Goal: Task Accomplishment & Management: Manage account settings

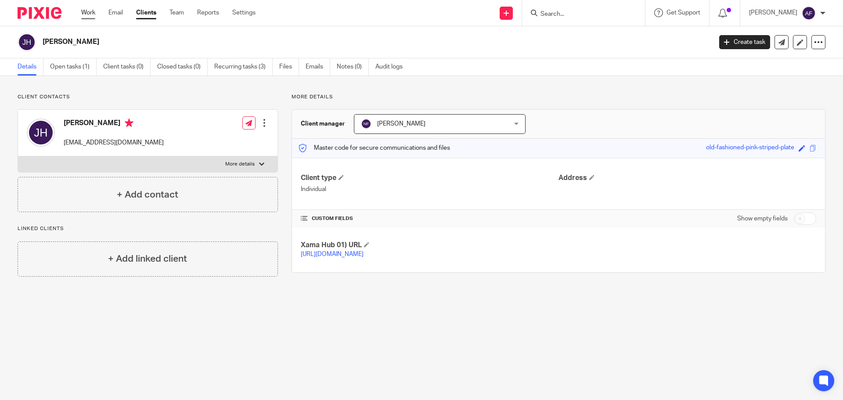
click at [81, 7] on div "Work Email Clients Team Reports Settings Work Email Clients Team Reports Settin…" at bounding box center [170, 13] width 196 height 26
click at [83, 10] on link "Work" at bounding box center [88, 12] width 14 height 9
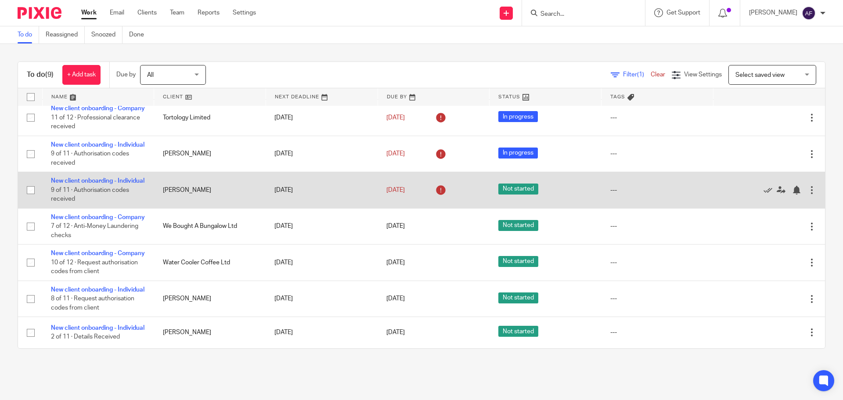
scroll to position [154, 0]
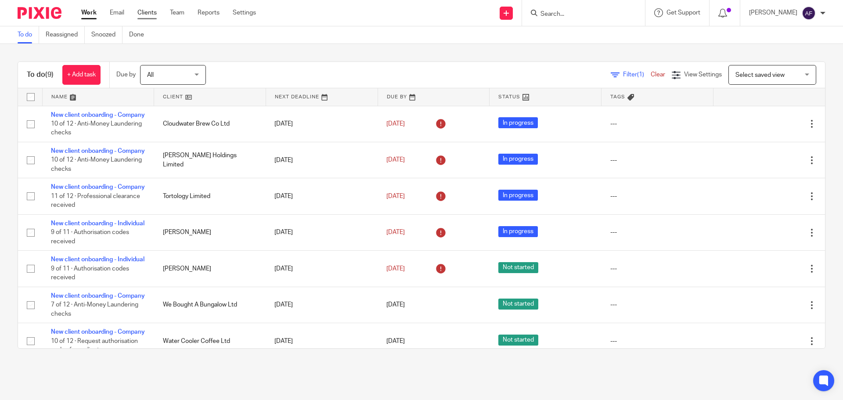
click at [147, 14] on link "Clients" at bounding box center [146, 12] width 19 height 9
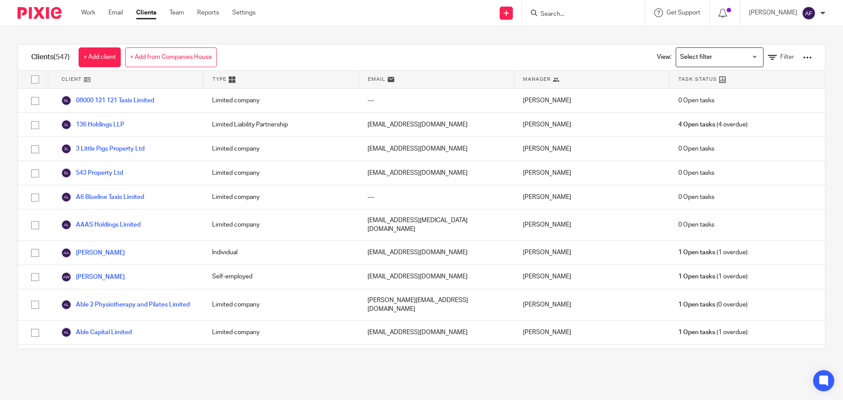
click at [803, 58] on div at bounding box center [807, 57] width 9 height 9
click at [702, 102] on link "Export clients to CSV file" at bounding box center [736, 103] width 122 height 13
click at [803, 60] on div at bounding box center [807, 57] width 9 height 9
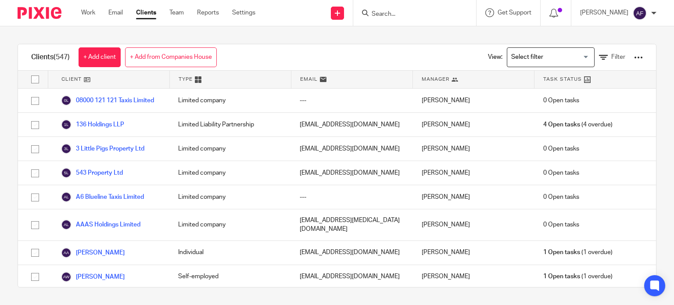
click at [388, 11] on input "Search" at bounding box center [410, 15] width 79 height 8
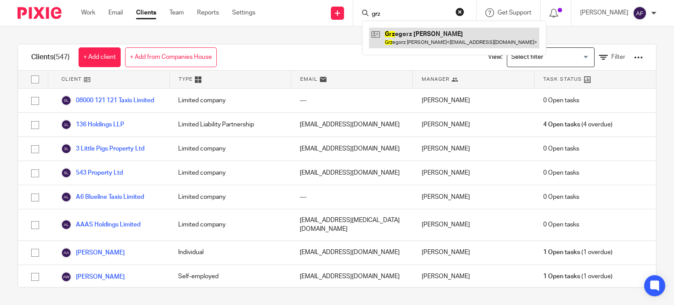
type input "grz"
click at [413, 37] on link at bounding box center [454, 38] width 170 height 20
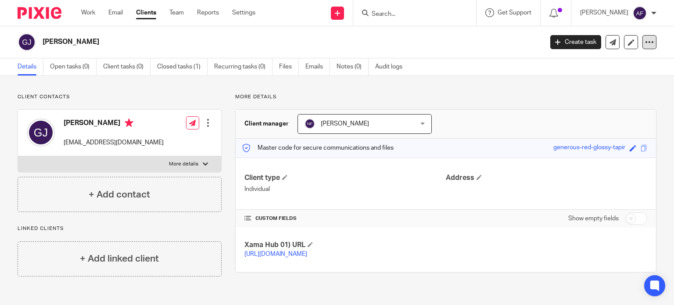
click at [645, 40] on icon at bounding box center [649, 42] width 9 height 9
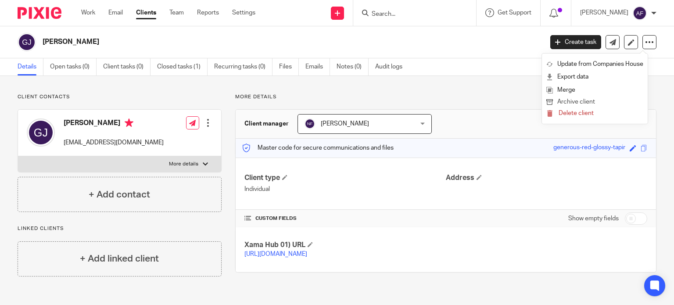
click at [594, 104] on button "Archive client" at bounding box center [594, 102] width 97 height 11
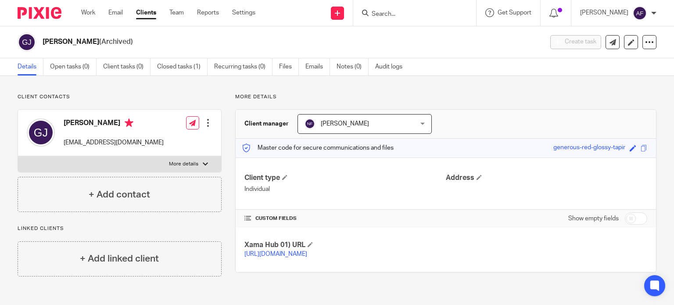
click at [390, 12] on input "Search" at bounding box center [410, 15] width 79 height 8
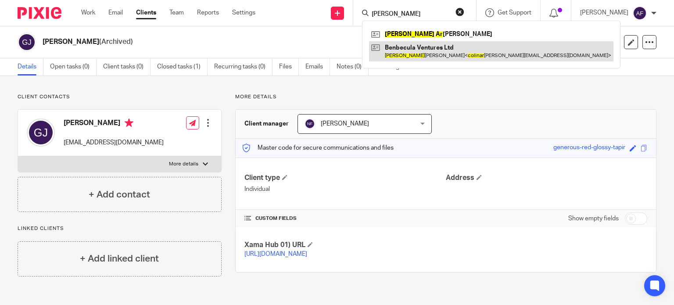
type input "[PERSON_NAME]"
click at [449, 45] on link at bounding box center [491, 51] width 244 height 20
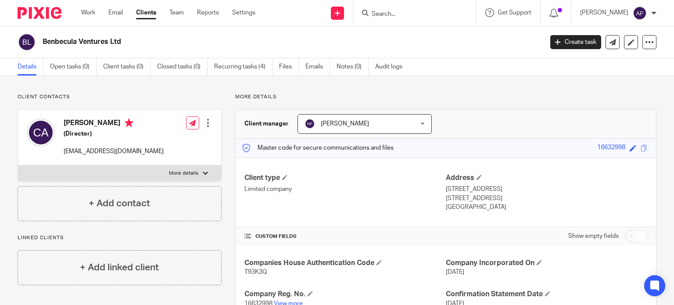
click at [386, 17] on input "Search" at bounding box center [410, 15] width 79 height 8
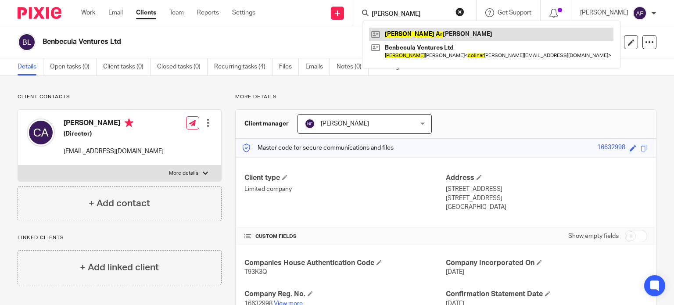
type input "colin ar"
click at [399, 32] on link at bounding box center [491, 34] width 244 height 13
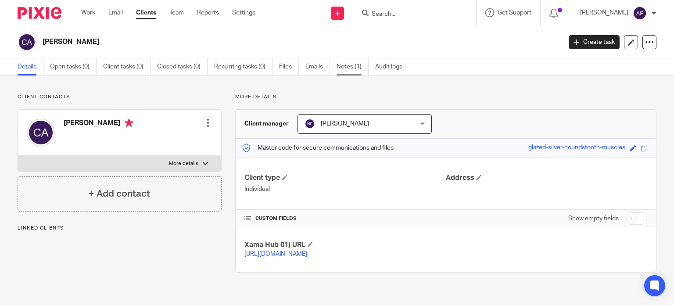
click at [345, 68] on link "Notes (1)" at bounding box center [353, 66] width 32 height 17
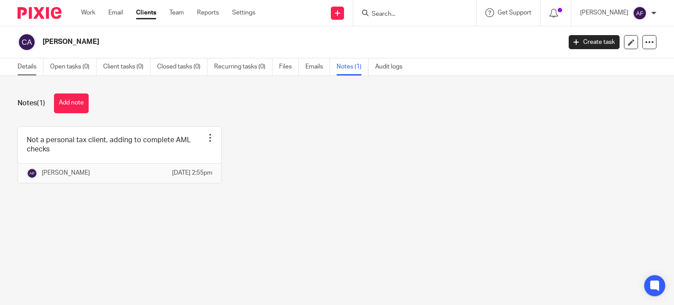
click at [34, 67] on link "Details" at bounding box center [31, 66] width 26 height 17
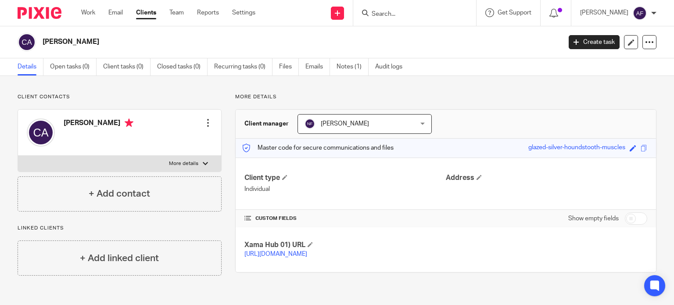
click at [303, 252] on link "https://platform.xamatech.com/portal/crm/clients/d96ad150-7203-11f0-8c8c-43eabe…" at bounding box center [275, 254] width 63 height 6
click at [407, 5] on div at bounding box center [414, 13] width 123 height 26
click at [408, 12] on input "Search" at bounding box center [410, 15] width 79 height 8
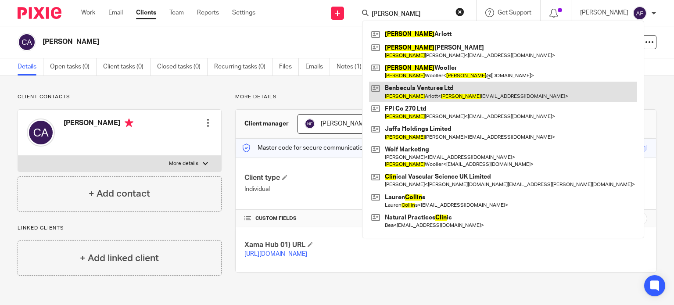
type input "colin"
click at [432, 89] on link at bounding box center [503, 92] width 268 height 20
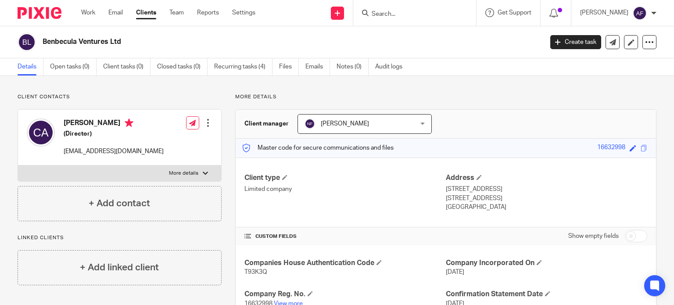
click at [410, 16] on input "Search" at bounding box center [410, 15] width 79 height 8
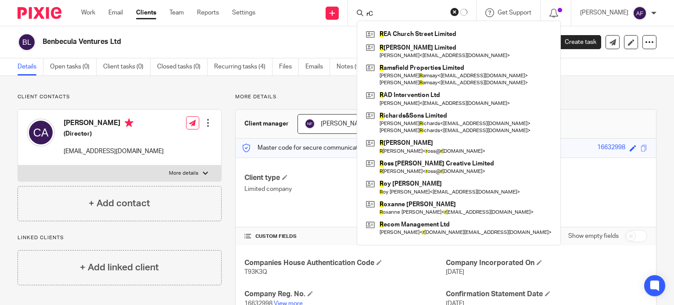
type input "r"
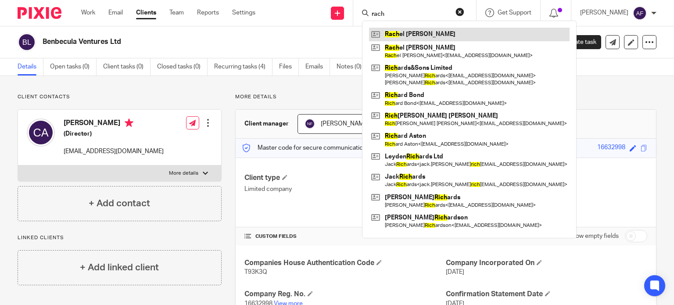
type input "rach"
click at [409, 33] on link at bounding box center [469, 34] width 201 height 13
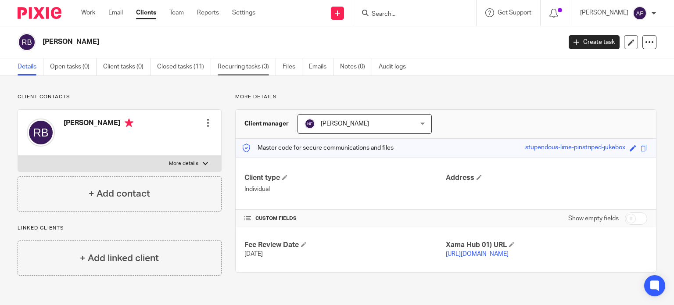
click at [225, 68] on link "Recurring tasks (3)" at bounding box center [247, 66] width 58 height 17
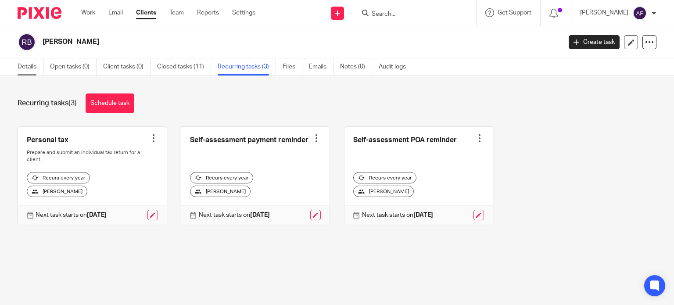
click at [28, 71] on link "Details" at bounding box center [31, 66] width 26 height 17
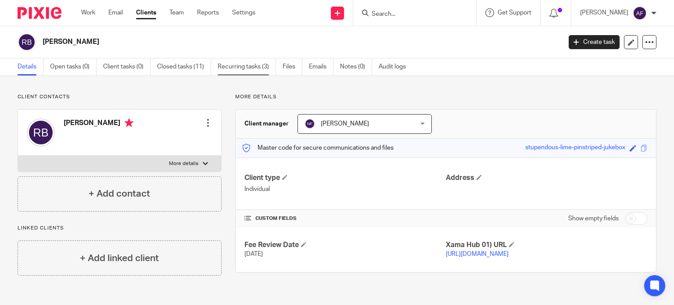
click at [235, 63] on link "Recurring tasks (3)" at bounding box center [247, 66] width 58 height 17
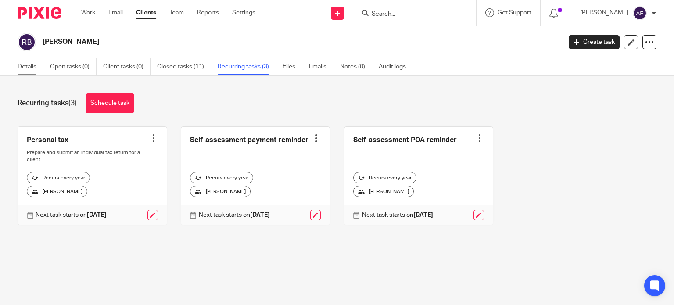
click at [28, 71] on link "Details" at bounding box center [31, 66] width 26 height 17
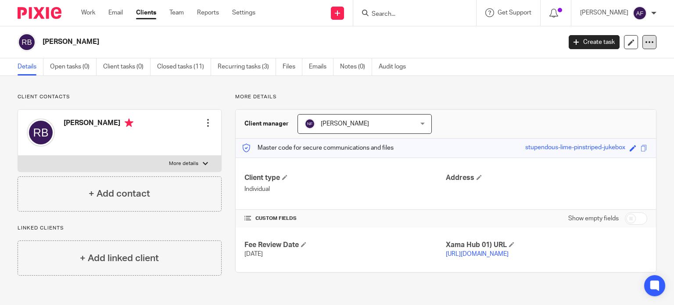
click at [645, 43] on icon at bounding box center [649, 42] width 9 height 9
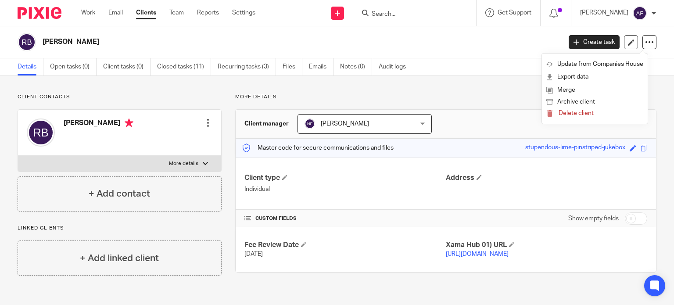
click at [492, 91] on div "Client contacts [PERSON_NAME] Edit contact Create client from contact Export da…" at bounding box center [337, 184] width 674 height 217
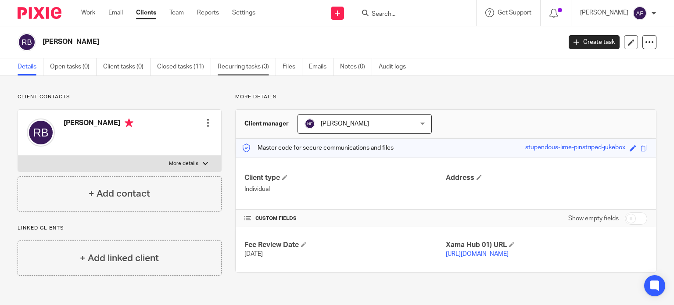
click at [240, 65] on link "Recurring tasks (3)" at bounding box center [247, 66] width 58 height 17
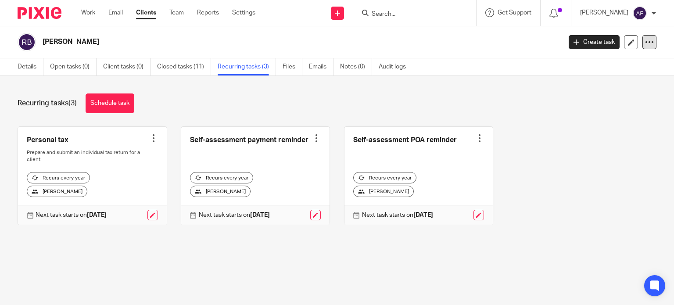
click at [646, 42] on div at bounding box center [650, 42] width 14 height 14
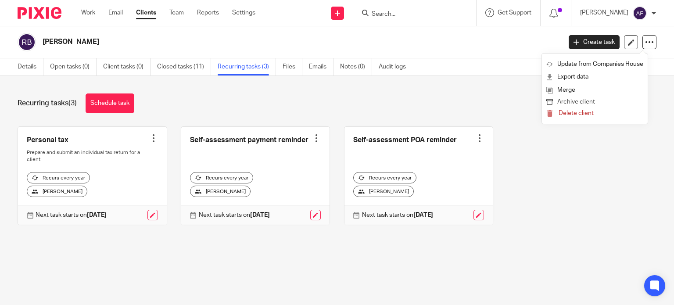
click at [590, 103] on button "Archive client" at bounding box center [594, 102] width 97 height 11
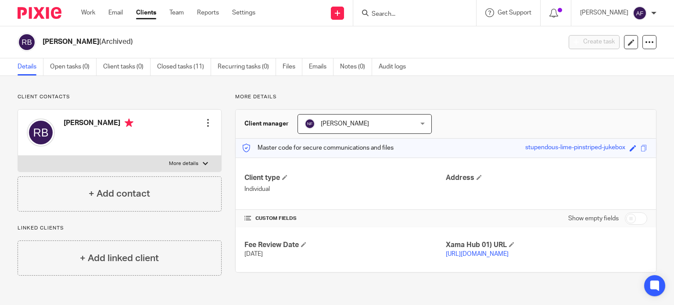
click at [394, 19] on div at bounding box center [414, 13] width 123 height 26
click at [393, 15] on input "Search" at bounding box center [410, 15] width 79 height 8
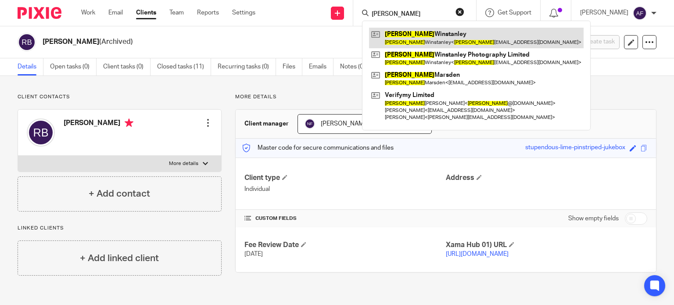
type input "[PERSON_NAME]"
click at [398, 38] on link at bounding box center [476, 38] width 215 height 20
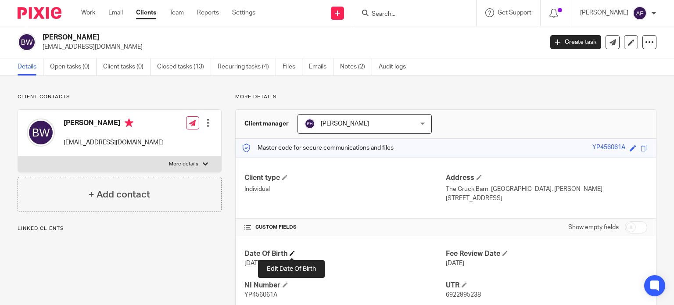
click at [290, 251] on span at bounding box center [292, 253] width 5 height 5
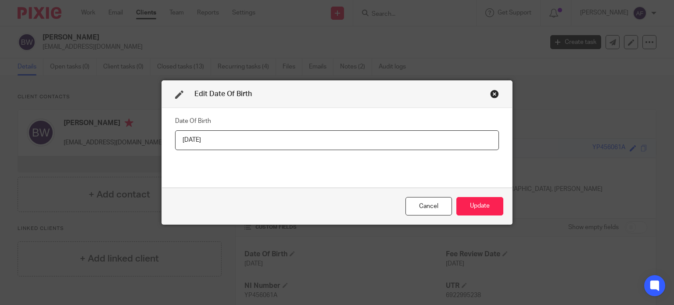
click at [200, 138] on input "[DATE]" at bounding box center [337, 140] width 324 height 20
type input "[DATE]"
click at [486, 209] on button "Update" at bounding box center [479, 206] width 47 height 19
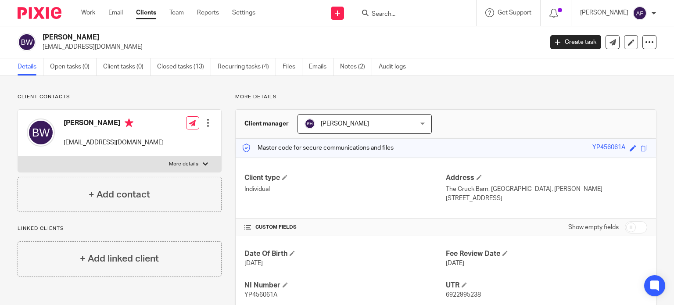
click at [395, 15] on input "Search" at bounding box center [410, 15] width 79 height 8
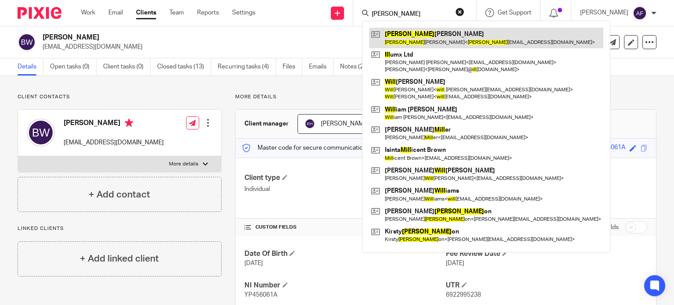
type input "[PERSON_NAME]"
click at [432, 45] on link at bounding box center [486, 38] width 234 height 20
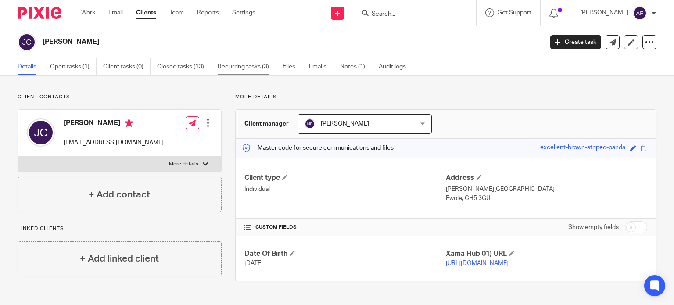
click at [254, 70] on link "Recurring tasks (3)" at bounding box center [247, 66] width 58 height 17
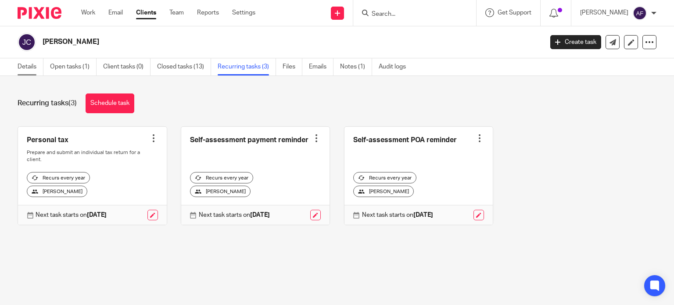
click at [24, 65] on link "Details" at bounding box center [31, 66] width 26 height 17
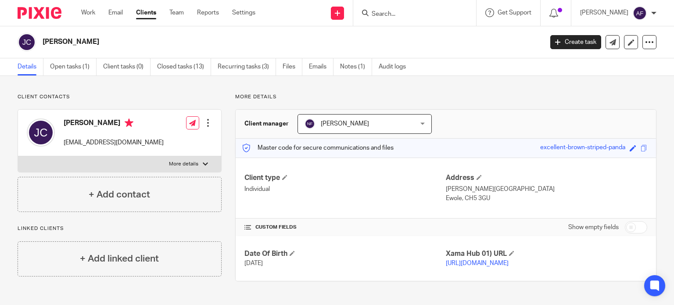
click at [385, 14] on input "Search" at bounding box center [410, 15] width 79 height 8
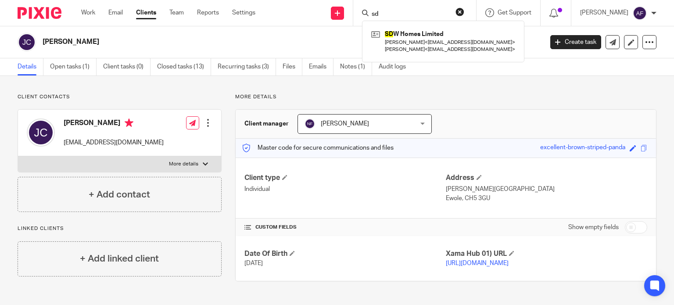
type input "s"
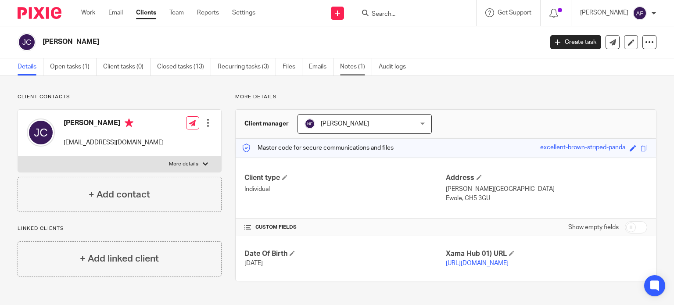
click at [345, 64] on link "Notes (1)" at bounding box center [356, 66] width 32 height 17
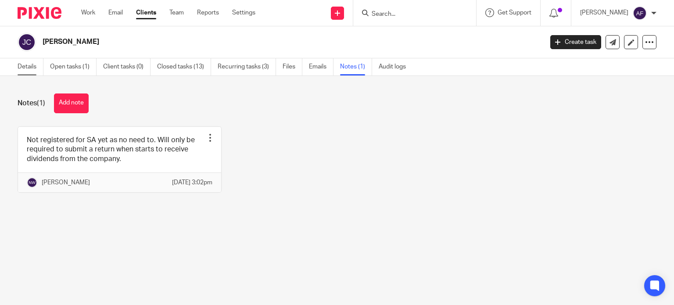
click at [19, 65] on link "Details" at bounding box center [31, 66] width 26 height 17
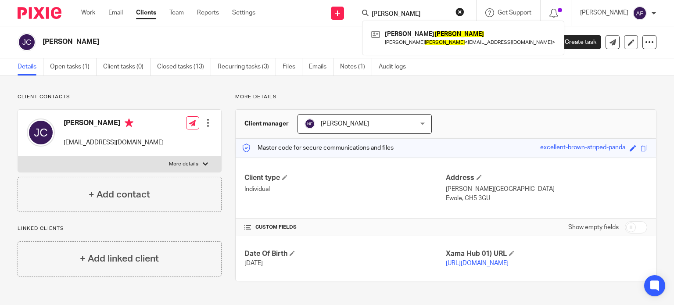
type input "courtney"
click at [453, 97] on p "More details" at bounding box center [445, 96] width 421 height 7
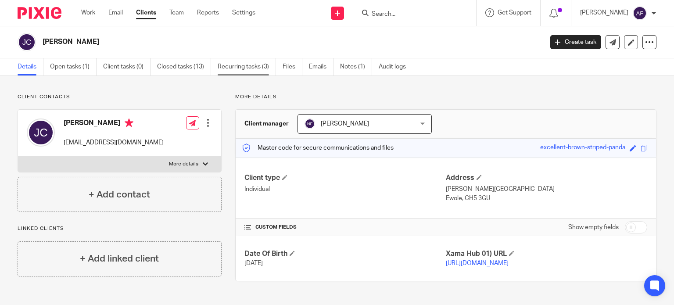
click at [257, 64] on link "Recurring tasks (3)" at bounding box center [247, 66] width 58 height 17
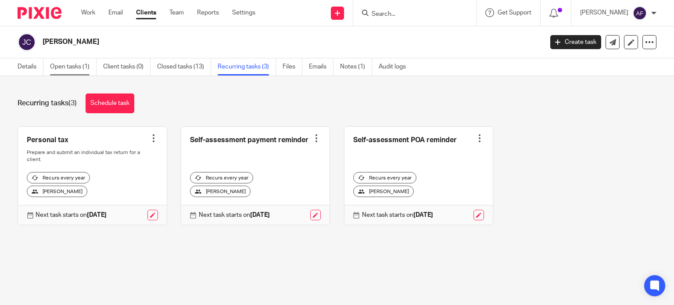
click at [75, 66] on link "Open tasks (1)" at bounding box center [73, 66] width 47 height 17
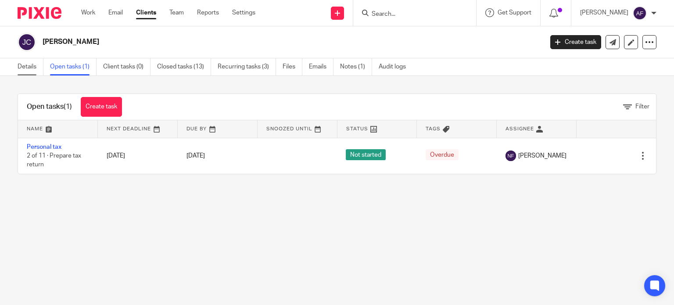
click at [31, 67] on link "Details" at bounding box center [31, 66] width 26 height 17
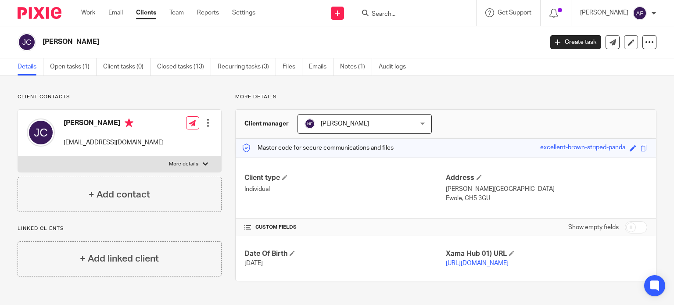
click at [392, 7] on form at bounding box center [417, 12] width 93 height 11
click at [395, 16] on input "Search" at bounding box center [410, 15] width 79 height 8
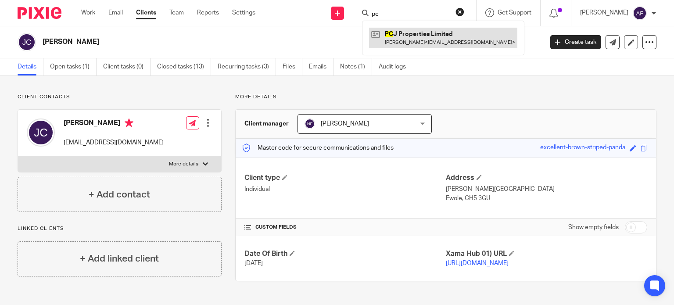
type input "pc"
click at [478, 45] on link at bounding box center [443, 38] width 148 height 20
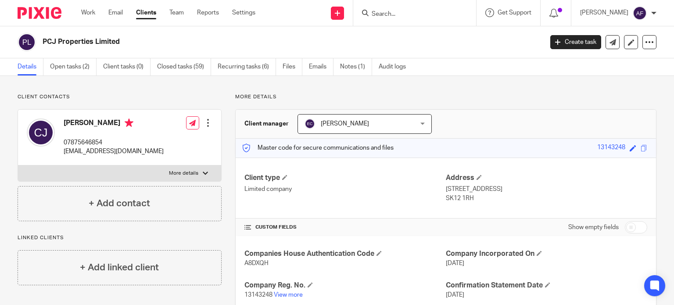
click at [421, 15] on input "Search" at bounding box center [410, 15] width 79 height 8
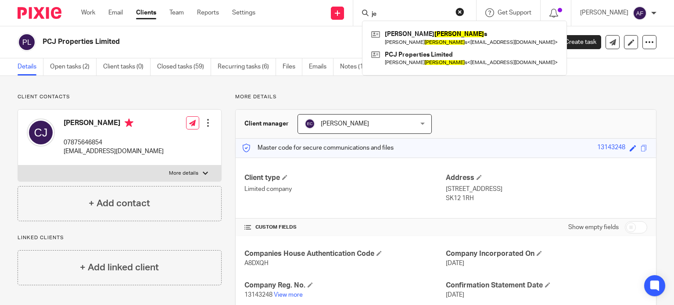
type input "j"
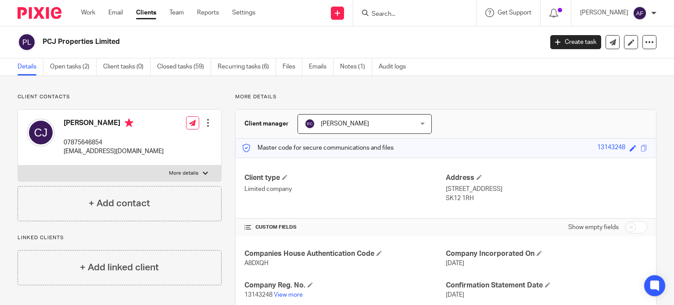
click at [627, 114] on div "Client contacts Craig Jenkins 07875646854 craigjenkins-building@hotmail.co.uk E…" at bounding box center [337, 250] width 674 height 349
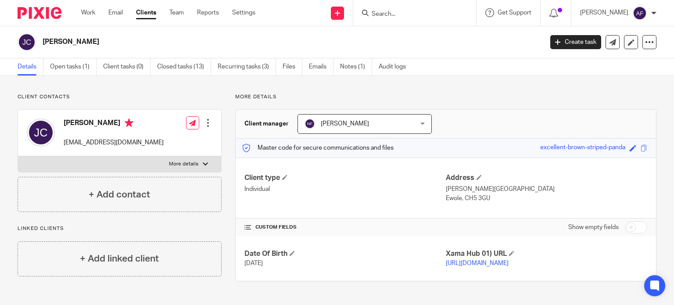
click at [400, 14] on input "Search" at bounding box center [410, 15] width 79 height 8
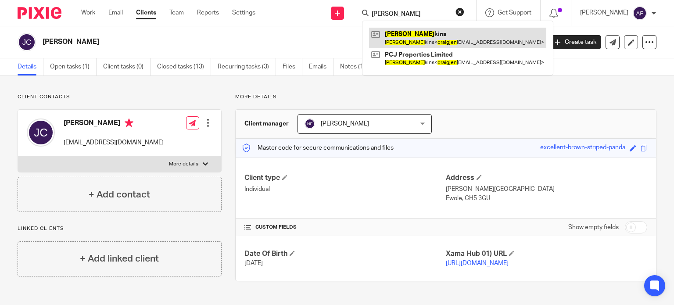
type input "[PERSON_NAME]"
click at [459, 36] on link at bounding box center [457, 38] width 177 height 20
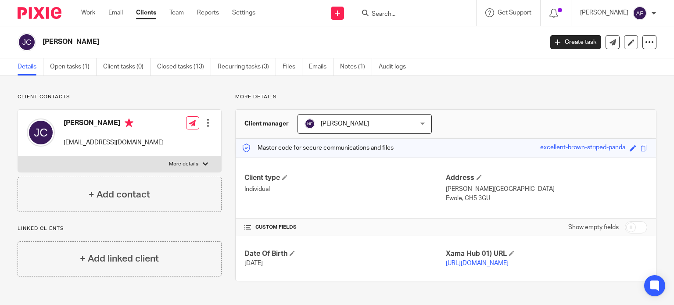
drag, startPoint x: 104, startPoint y: 43, endPoint x: 43, endPoint y: 42, distance: 61.0
click at [38, 42] on div "[PERSON_NAME]" at bounding box center [278, 42] width 520 height 18
copy div "[PERSON_NAME]"
click at [420, 11] on input "Search" at bounding box center [410, 15] width 79 height 8
type input "pcj"
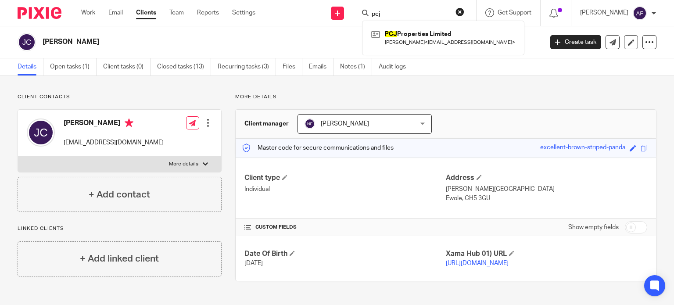
click at [87, 143] on p "jilliancourtney@hotmail.co.uk" at bounding box center [114, 142] width 100 height 9
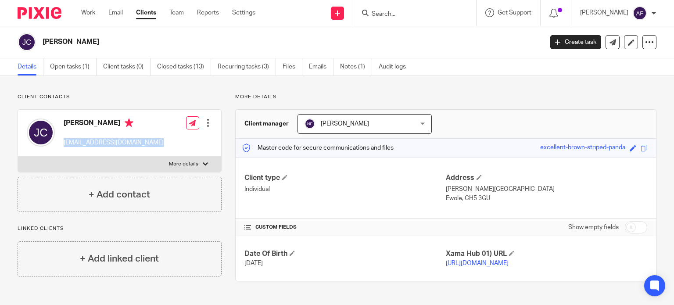
copy div "jilliancourtney@hotmail.co.uk"
click at [83, 94] on p "Client contacts" at bounding box center [120, 96] width 204 height 7
click at [352, 72] on link "Notes (1)" at bounding box center [356, 66] width 32 height 17
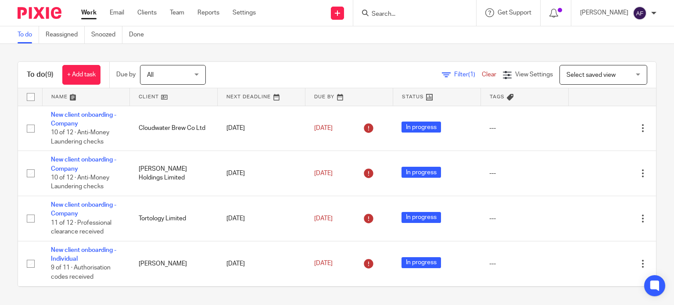
click at [404, 12] on input "Search" at bounding box center [410, 15] width 79 height 8
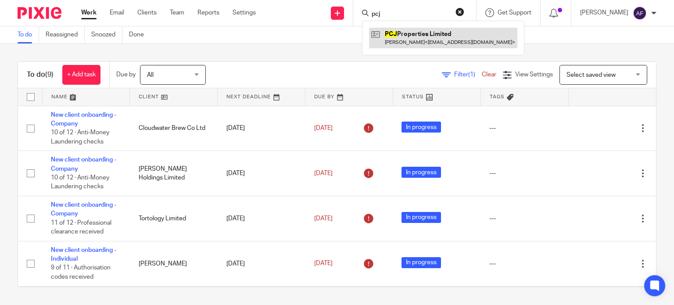
type input "pcj"
click at [407, 36] on link at bounding box center [443, 38] width 148 height 20
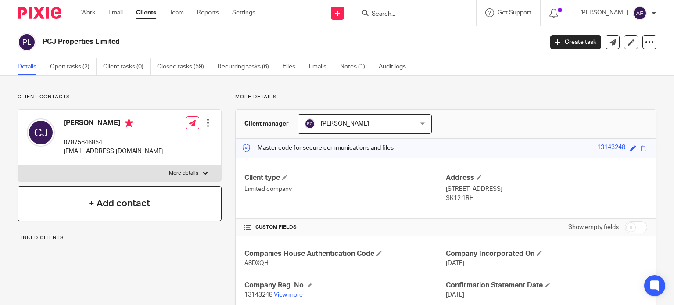
click at [155, 209] on div "+ Add contact" at bounding box center [120, 203] width 204 height 35
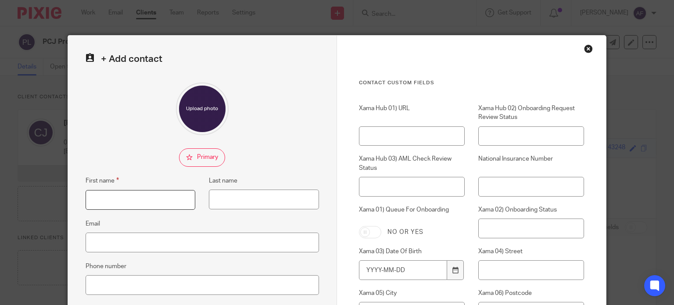
click at [146, 203] on input "First name" at bounding box center [141, 200] width 110 height 20
paste input "[PERSON_NAME]"
click at [119, 200] on input "[PERSON_NAME]" at bounding box center [141, 200] width 110 height 20
type input "[PERSON_NAME]"
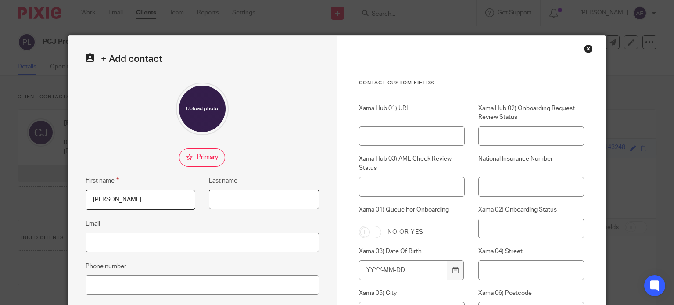
click at [284, 200] on input "Last name" at bounding box center [264, 200] width 110 height 20
paste input "Courtney"
type input "Courtney"
click at [133, 196] on input "Jillian" at bounding box center [141, 200] width 110 height 20
type input "Jillian"
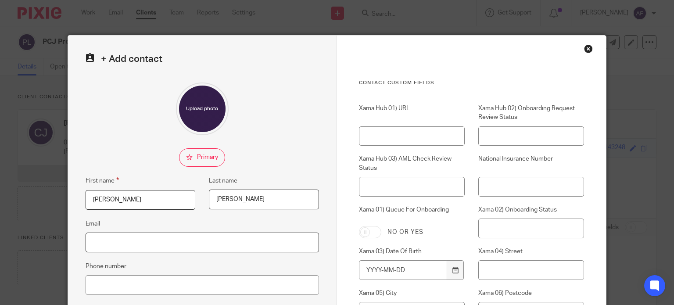
click at [123, 247] on input "Email" at bounding box center [202, 243] width 233 height 20
paste input "jilliancourtney@hotmail.co.uk"
type input "jilliancourtney@hotmail.co.uk"
click at [288, 151] on fieldset at bounding box center [202, 157] width 233 height 18
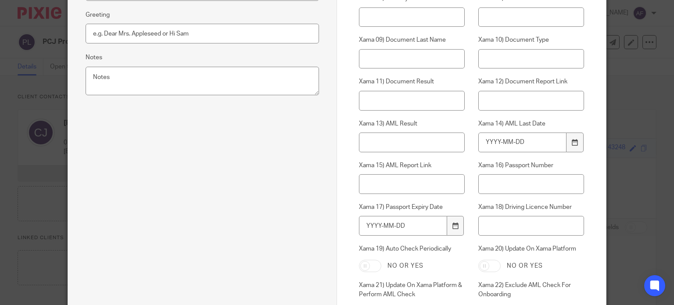
scroll to position [434, 0]
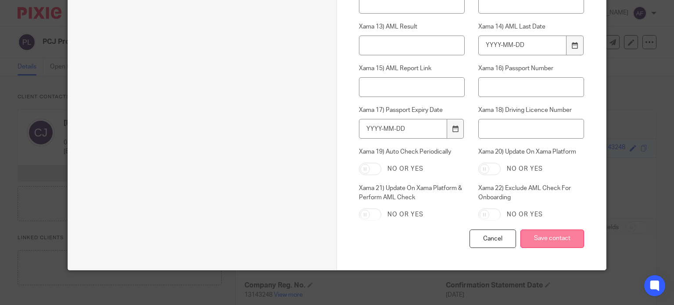
click at [564, 239] on input "Save contact" at bounding box center [553, 239] width 64 height 19
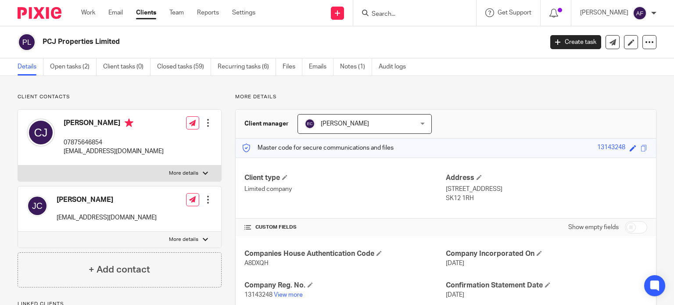
click at [71, 36] on div "PCJ Properties Limited" at bounding box center [278, 42] width 520 height 18
click at [72, 45] on h2 "PCJ Properties Limited" at bounding box center [241, 41] width 396 height 9
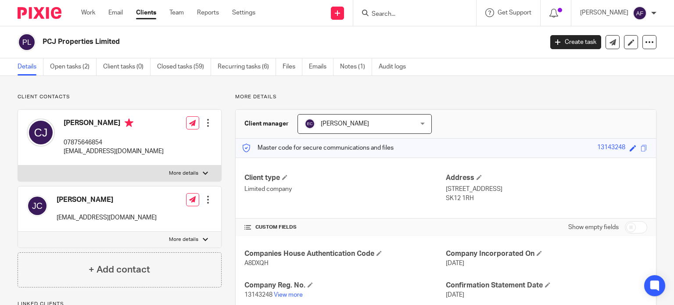
click at [160, 92] on div "Client contacts Craig Jenkins 07875646854 craigjenkins-building@hotmail.co.uk E…" at bounding box center [337, 250] width 674 height 349
click at [404, 22] on div at bounding box center [414, 13] width 123 height 26
click at [402, 14] on input "Search" at bounding box center [410, 15] width 79 height 8
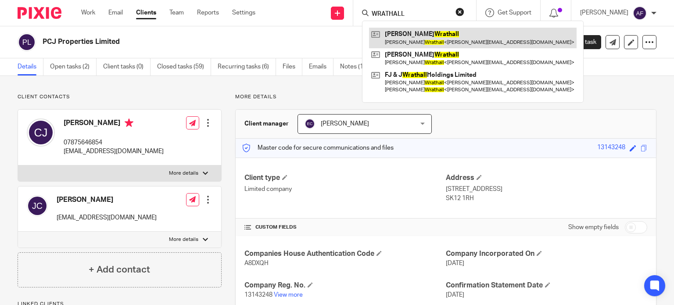
type input "WRATHALL"
click at [436, 36] on link at bounding box center [473, 38] width 208 height 20
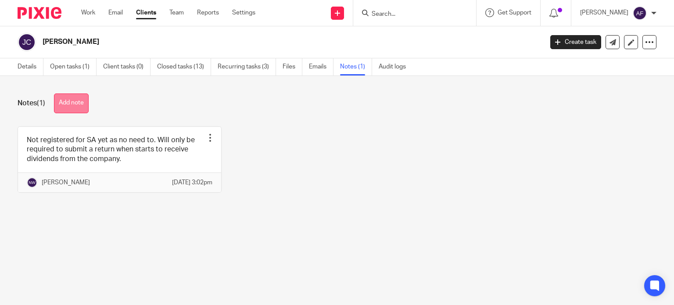
click at [74, 103] on button "Add note" at bounding box center [71, 103] width 35 height 20
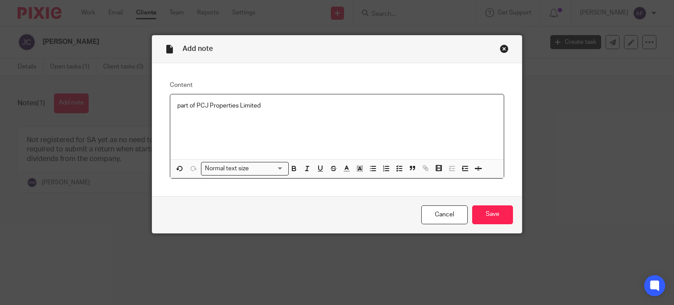
click at [266, 106] on p "part of PCJ Properties Limited" at bounding box center [337, 105] width 320 height 9
click at [495, 226] on div "Cancel Save" at bounding box center [337, 214] width 370 height 37
click at [491, 212] on input "Save" at bounding box center [492, 214] width 41 height 19
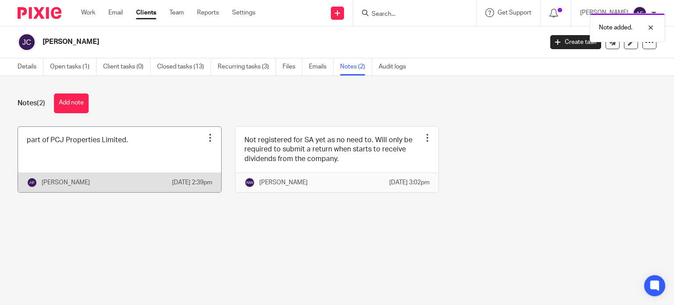
click at [206, 138] on div at bounding box center [210, 137] width 9 height 9
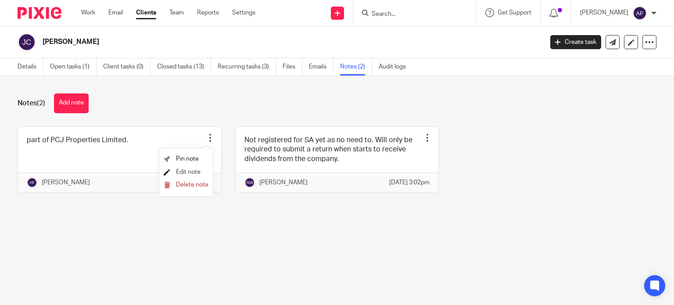
click at [193, 174] on span "Edit note" at bounding box center [188, 172] width 25 height 6
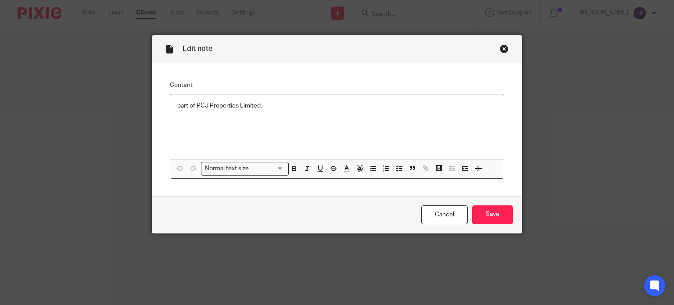
click at [290, 104] on p "part of PCJ Properties Limited." at bounding box center [337, 105] width 320 height 9
click at [506, 215] on input "Save" at bounding box center [492, 214] width 41 height 19
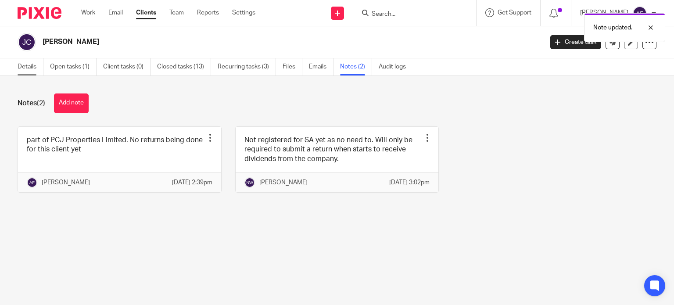
click at [19, 69] on link "Details" at bounding box center [31, 66] width 26 height 17
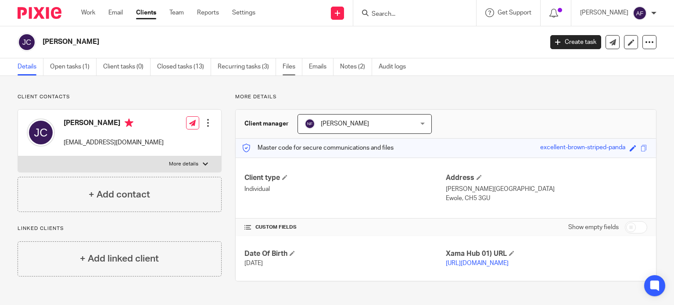
click at [286, 73] on link "Files" at bounding box center [293, 66] width 20 height 17
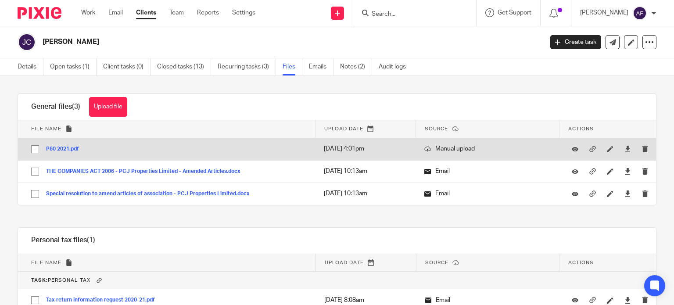
click at [60, 150] on button "P60 2021.pdf" at bounding box center [66, 149] width 40 height 6
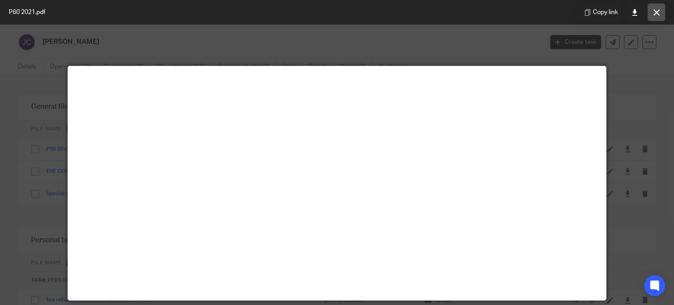
click at [653, 10] on button at bounding box center [657, 13] width 18 height 18
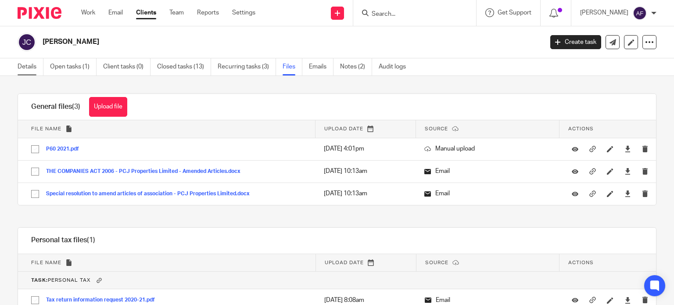
click at [19, 69] on link "Details" at bounding box center [31, 66] width 26 height 17
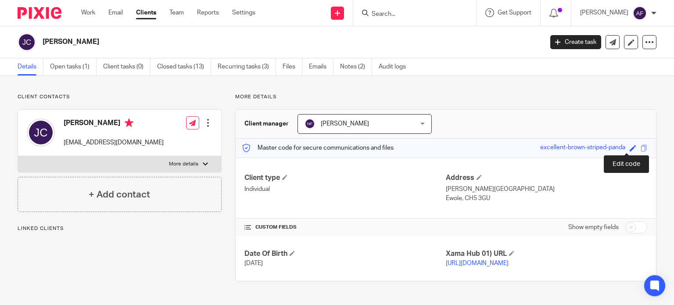
click at [630, 150] on span at bounding box center [633, 148] width 7 height 7
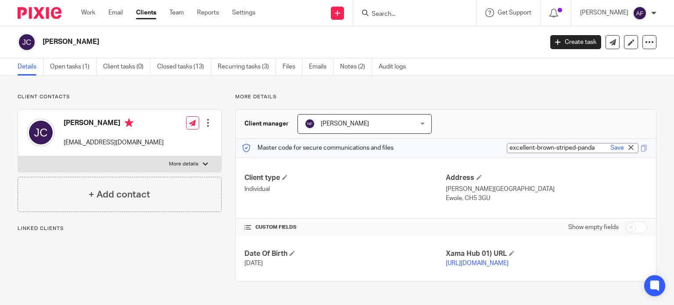
paste input "PCJ Properties Limited"
type input "PCJ Properties Limited"
click at [602, 169] on div "Client type Individual Address [PERSON_NAME], [GEOGRAPHIC_DATA] Ewole, CH5 3GU" at bounding box center [446, 188] width 420 height 61
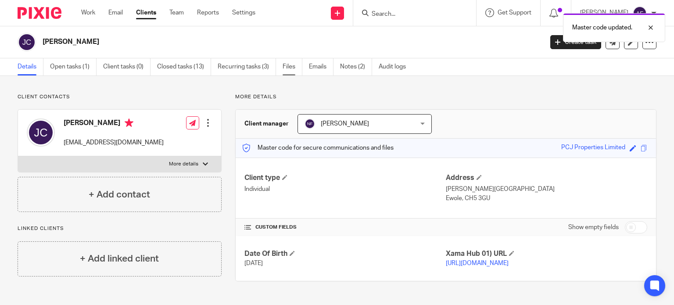
click at [295, 65] on link "Files" at bounding box center [293, 66] width 20 height 17
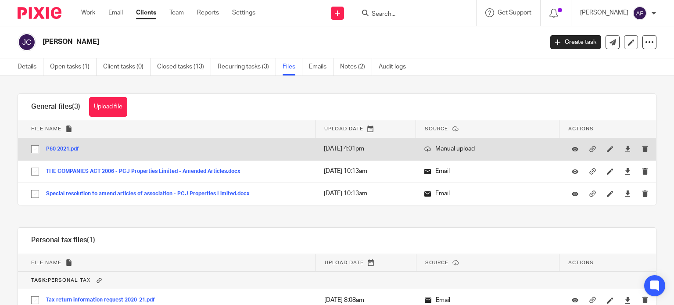
click at [58, 147] on button "P60 2021.pdf" at bounding box center [66, 149] width 40 height 6
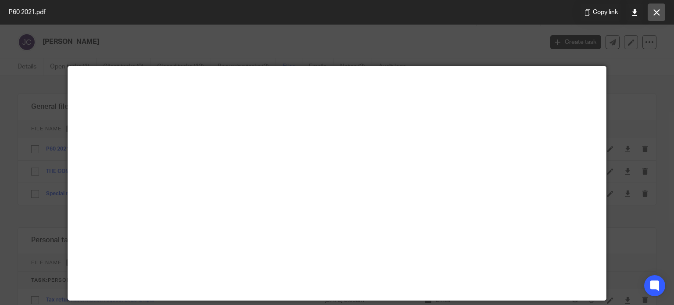
click at [660, 10] on icon at bounding box center [657, 12] width 7 height 7
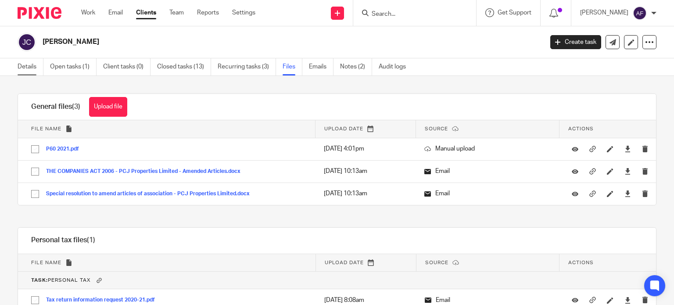
click at [26, 67] on link "Details" at bounding box center [31, 66] width 26 height 17
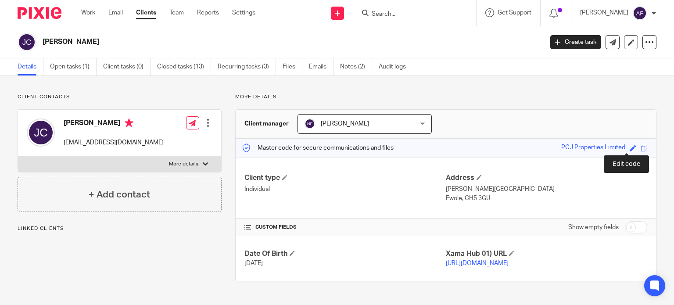
click at [630, 147] on span at bounding box center [633, 148] width 7 height 7
paste input "JB023636D"
type input "JB023636D"
click at [611, 147] on link "Save" at bounding box center [618, 148] width 14 height 9
type input "JB023636D"
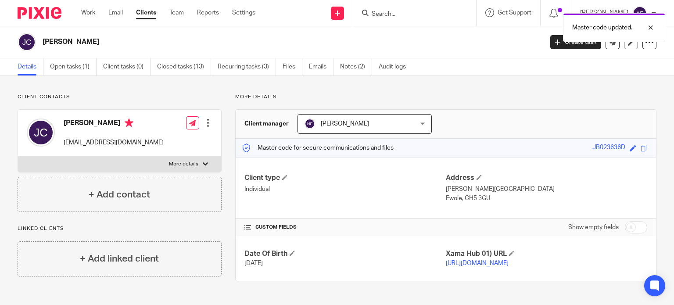
click at [629, 227] on input "checkbox" at bounding box center [636, 227] width 22 height 12
checkbox input "true"
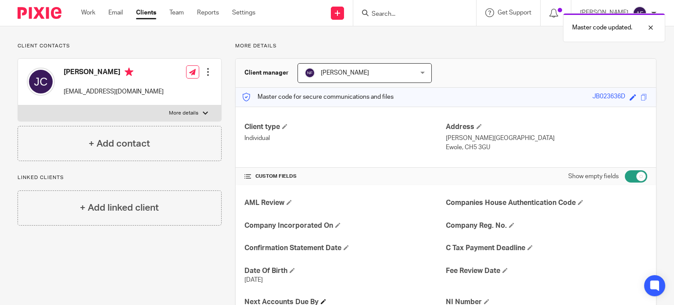
scroll to position [132, 0]
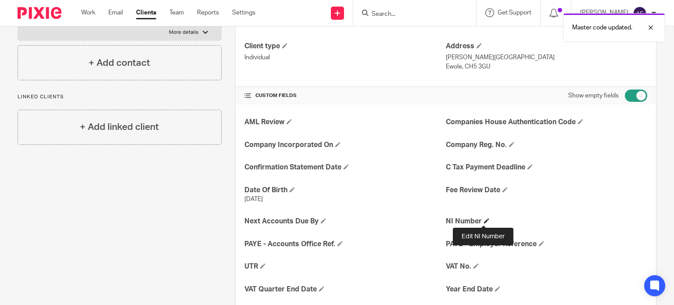
click at [484, 219] on span at bounding box center [486, 220] width 5 height 5
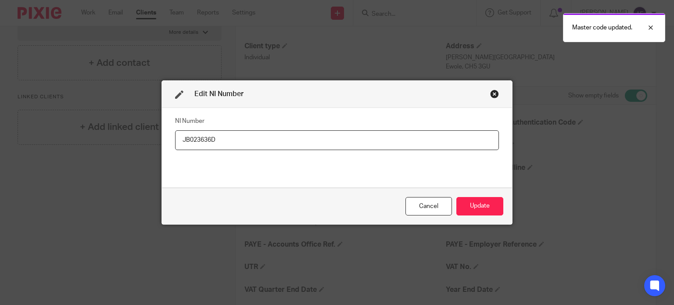
type input "JB023636D"
click at [479, 216] on div "Cancel Update" at bounding box center [337, 206] width 350 height 37
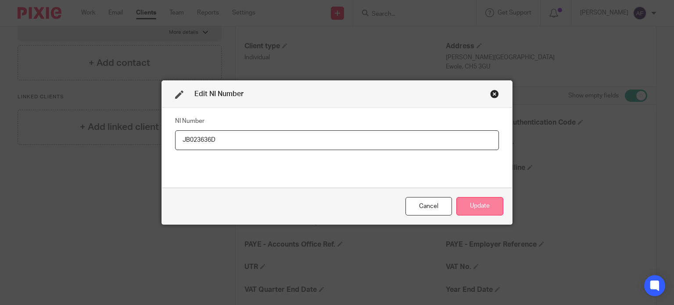
click at [479, 212] on button "Update" at bounding box center [479, 206] width 47 height 19
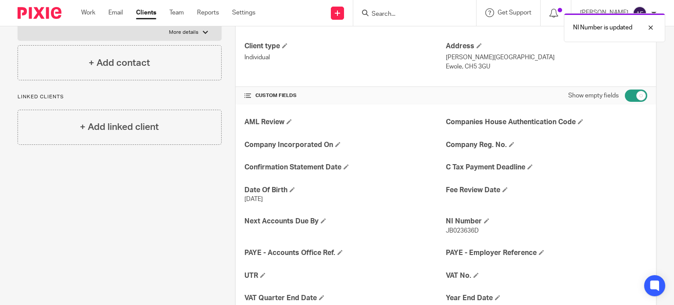
click at [632, 97] on input "checkbox" at bounding box center [636, 96] width 22 height 12
checkbox input "false"
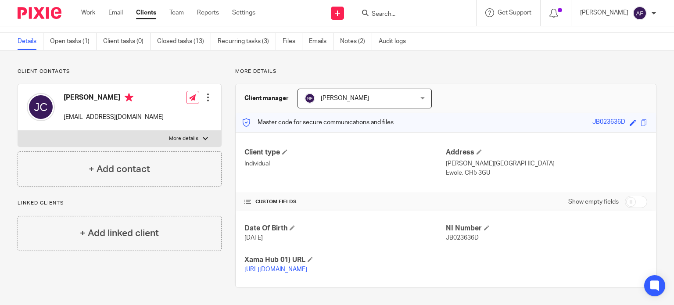
scroll to position [0, 0]
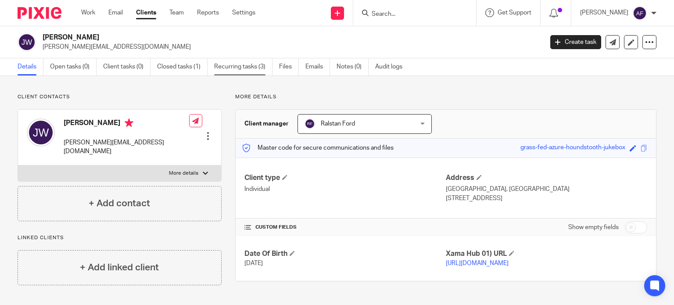
click at [234, 68] on link "Recurring tasks (3)" at bounding box center [243, 66] width 58 height 17
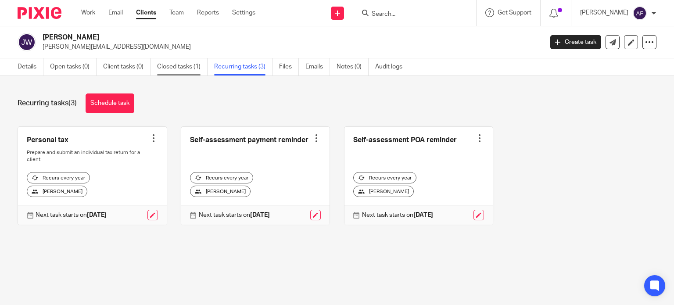
click at [184, 65] on link "Closed tasks (1)" at bounding box center [182, 66] width 50 height 17
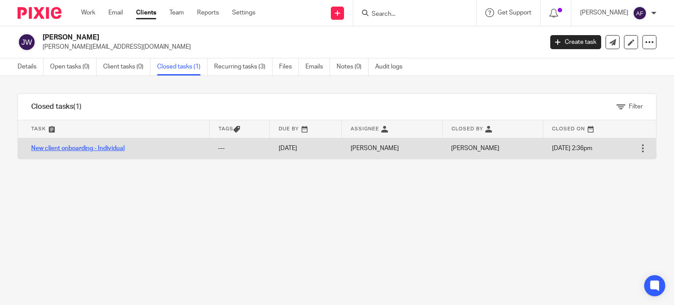
click at [93, 145] on link "New client onboarding - Individual" at bounding box center [77, 148] width 93 height 6
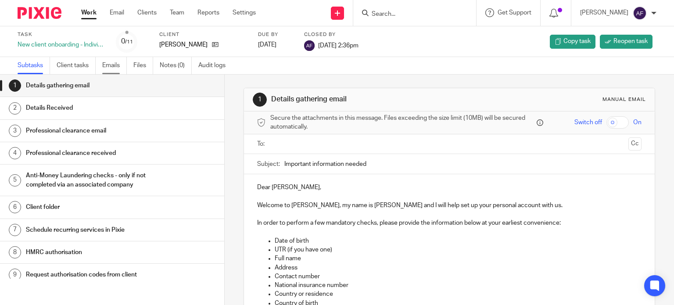
click at [119, 65] on link "Emails" at bounding box center [114, 65] width 25 height 17
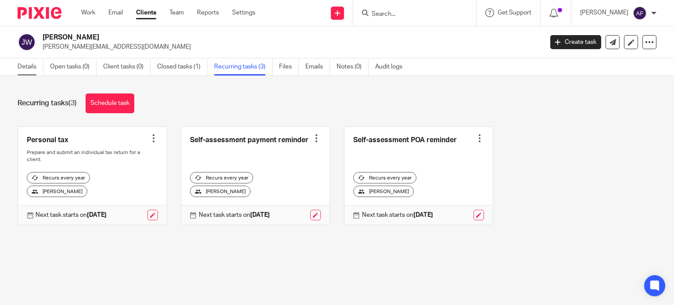
click at [25, 68] on link "Details" at bounding box center [31, 66] width 26 height 17
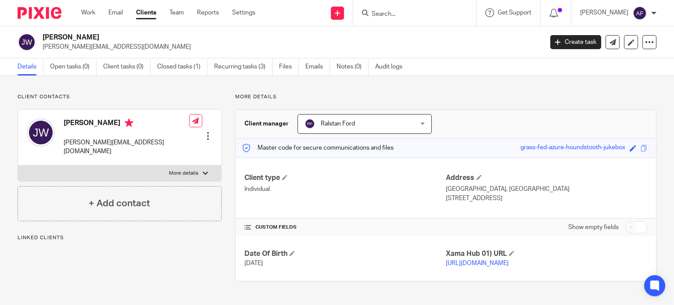
click at [392, 15] on input "Search" at bounding box center [410, 15] width 79 height 8
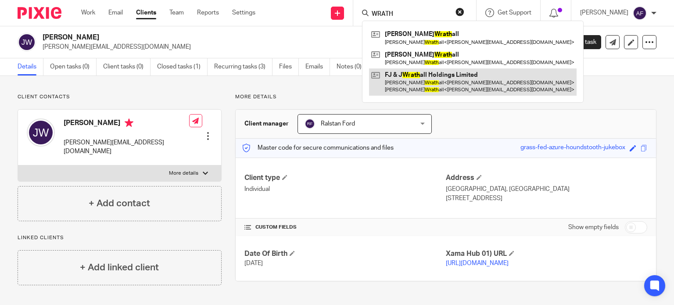
type input "WRATH"
click at [457, 87] on link at bounding box center [473, 81] width 208 height 27
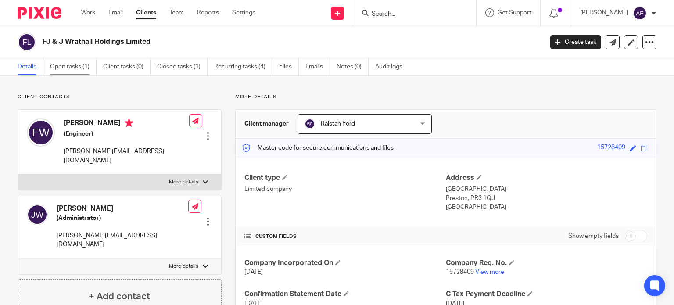
click at [60, 70] on link "Open tasks (1)" at bounding box center [73, 66] width 47 height 17
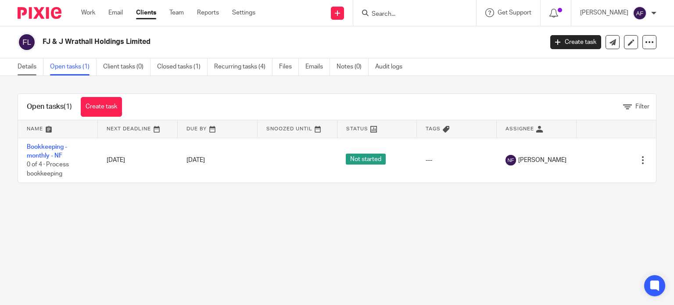
click at [30, 69] on link "Details" at bounding box center [31, 66] width 26 height 17
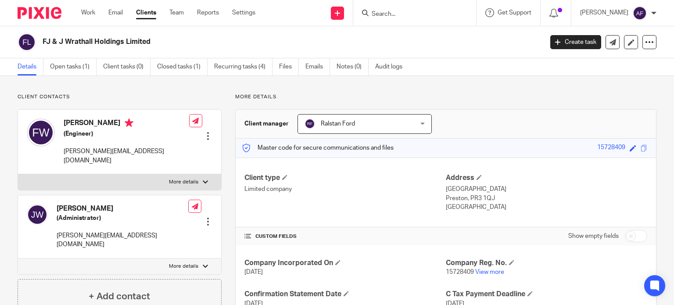
click at [400, 12] on input "Search" at bounding box center [410, 15] width 79 height 8
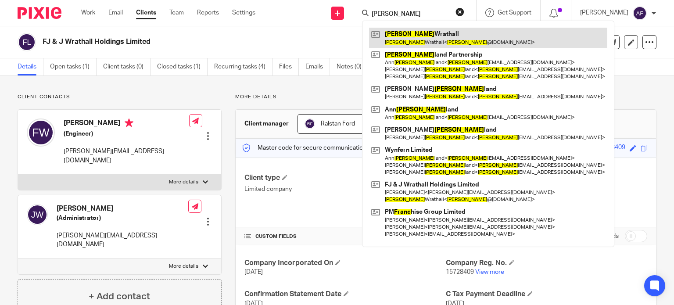
type input "[PERSON_NAME]"
click at [402, 40] on link at bounding box center [488, 38] width 238 height 20
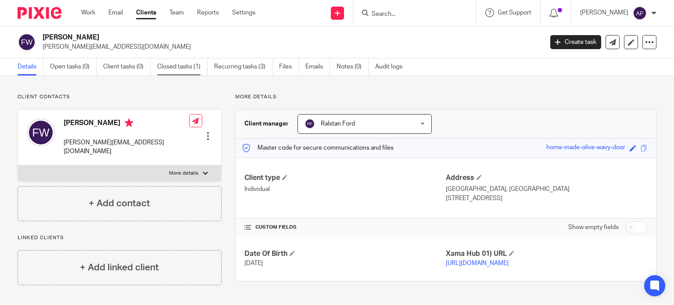
click at [172, 66] on link "Closed tasks (1)" at bounding box center [182, 66] width 50 height 17
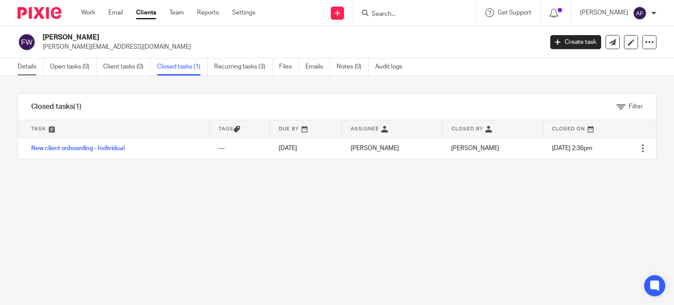
click at [24, 69] on link "Details" at bounding box center [31, 66] width 26 height 17
